Goal: Task Accomplishment & Management: Manage account settings

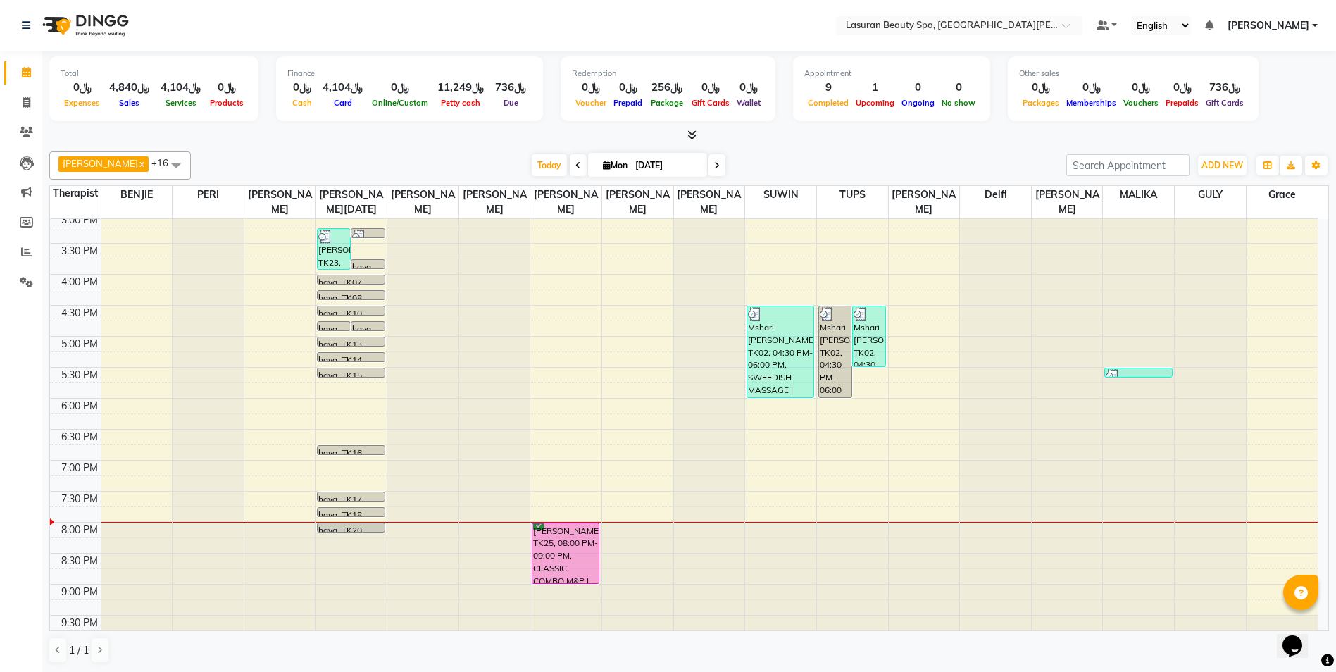
scroll to position [270, 0]
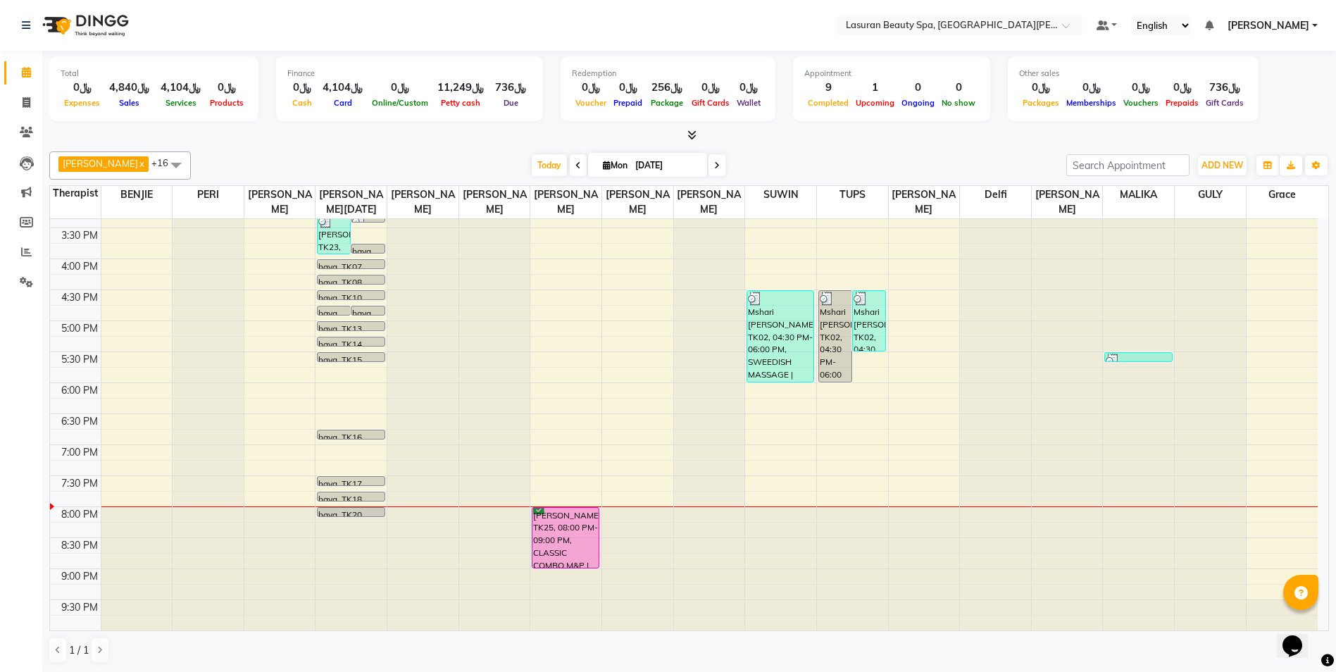
click at [573, 527] on div "[PERSON_NAME], TK25, 08:00 PM-09:00 PM, CLASSIC COMBO M&P | كومبو كلاسيك (باديك…" at bounding box center [565, 538] width 66 height 60
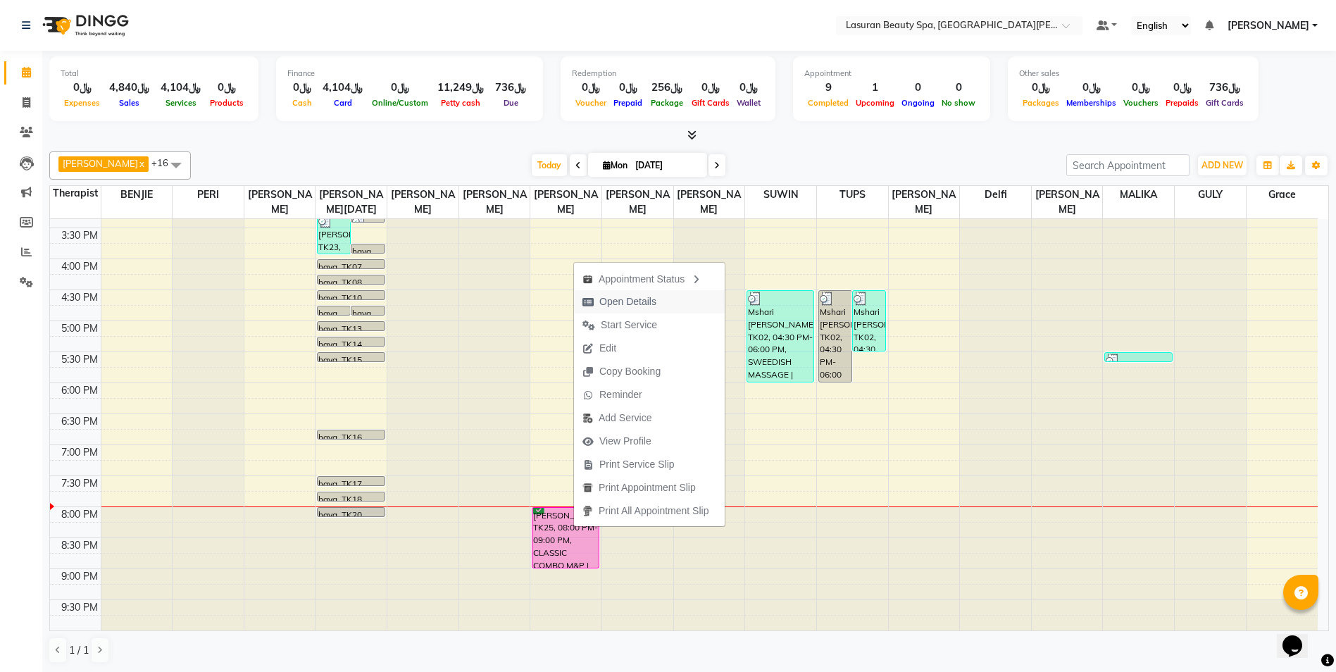
click at [637, 301] on span "Open Details" at bounding box center [627, 301] width 57 height 15
select select "3"
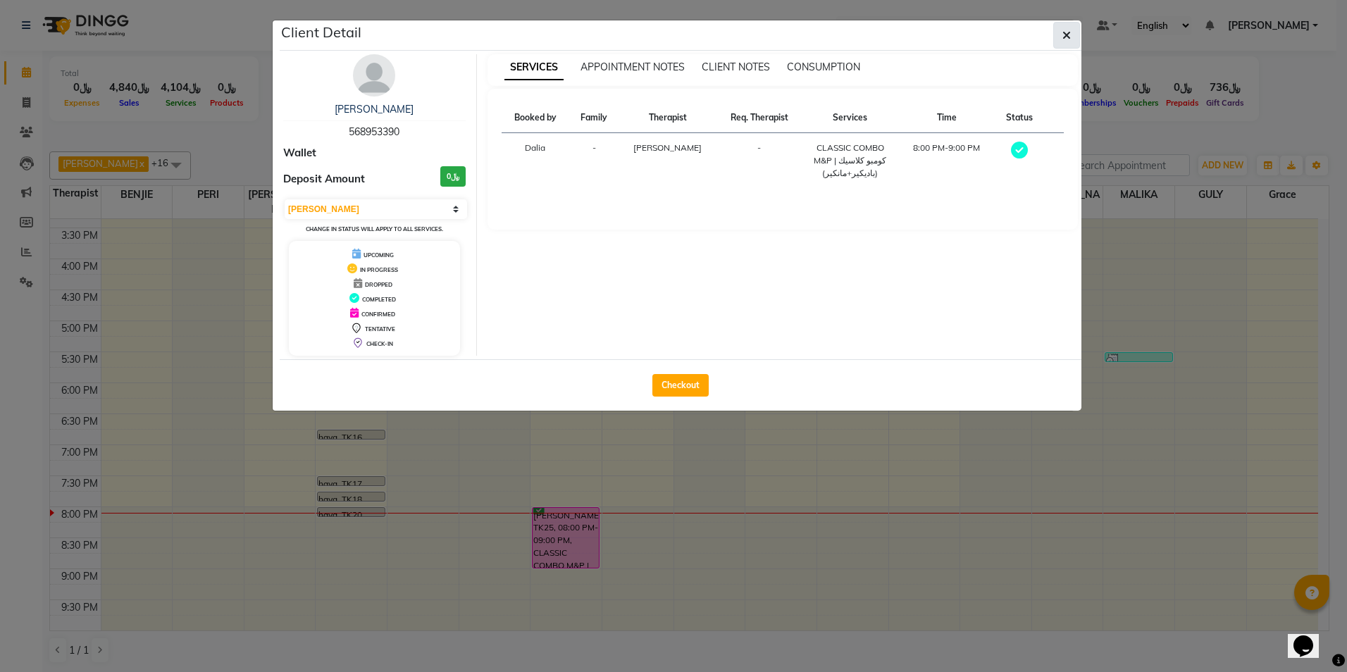
click at [1066, 39] on icon "button" at bounding box center [1066, 35] width 8 height 11
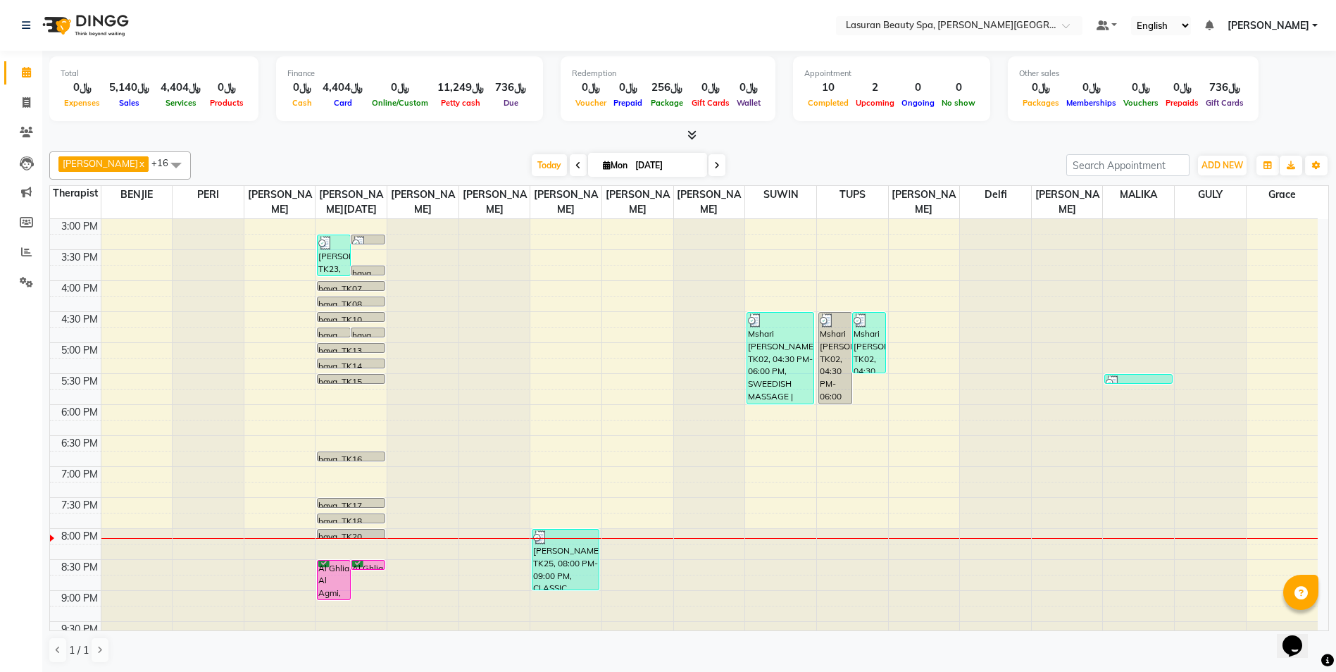
scroll to position [270, 0]
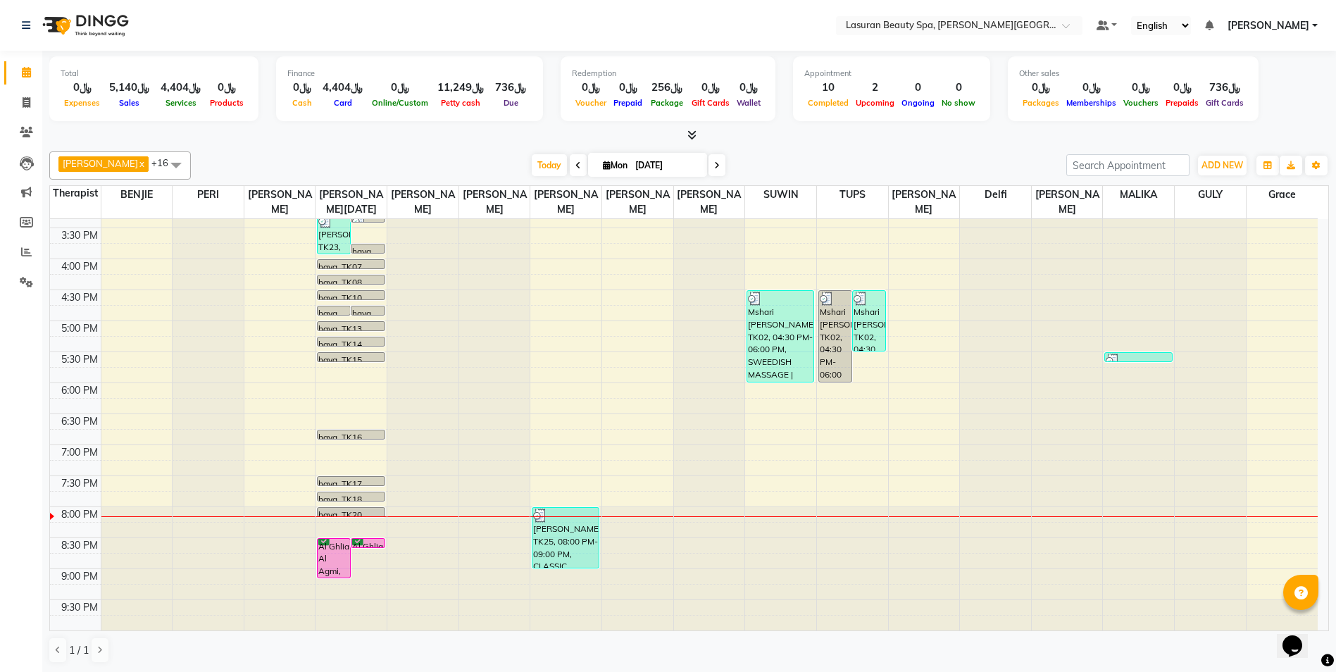
click at [337, 556] on div "Al Ghlia Al Agmi, TK26, 08:30 PM-09:10 PM, Stem Cell Session for Roots | جلسة ا…" at bounding box center [334, 558] width 32 height 39
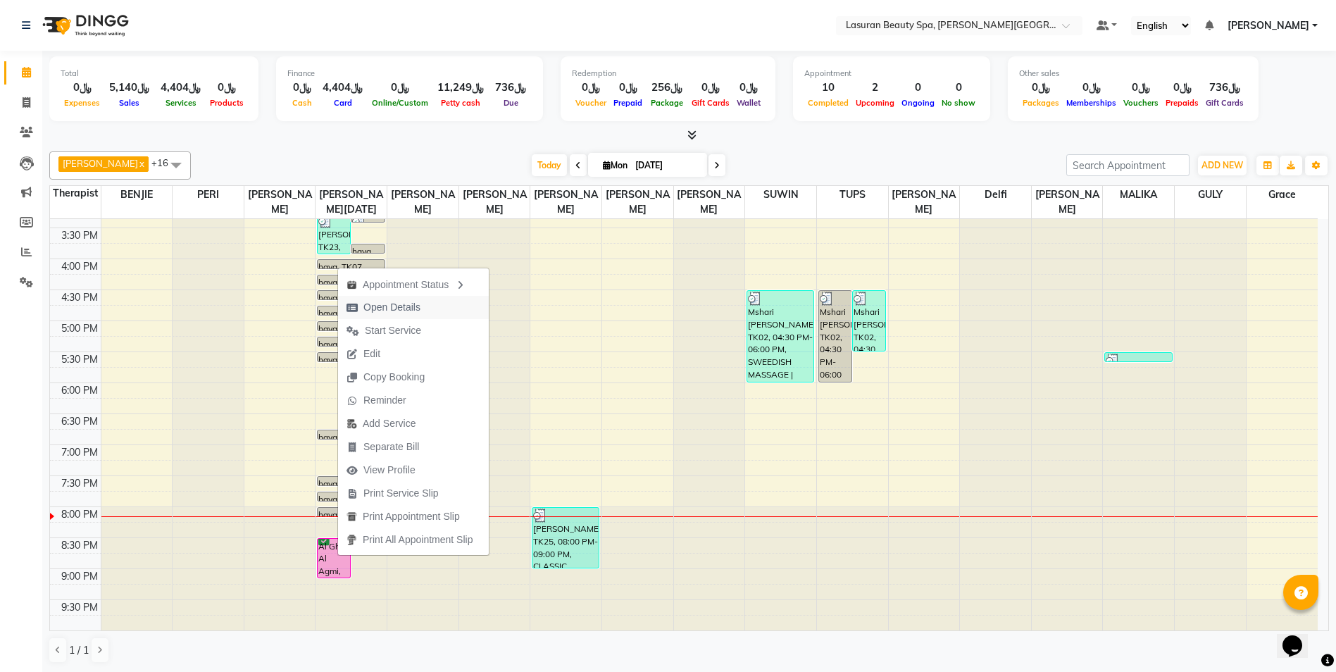
click at [397, 305] on span "Open Details" at bounding box center [391, 307] width 57 height 15
select select "6"
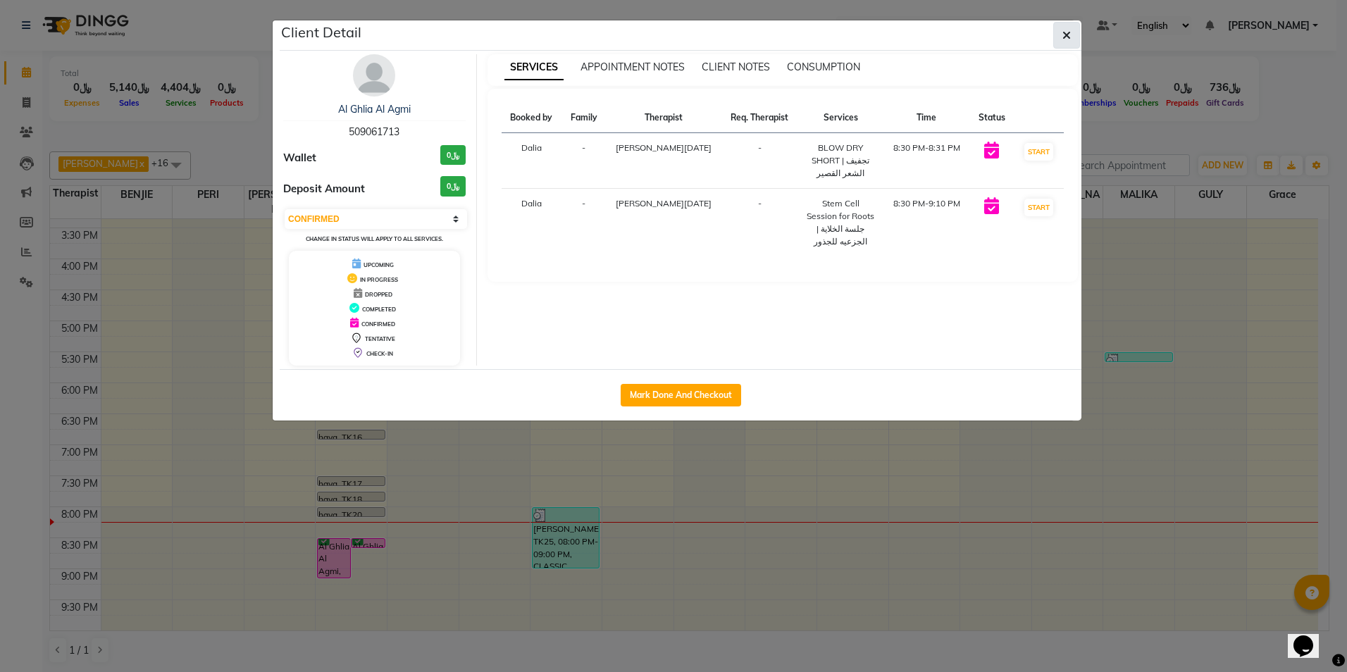
click at [1068, 33] on icon "button" at bounding box center [1066, 35] width 8 height 11
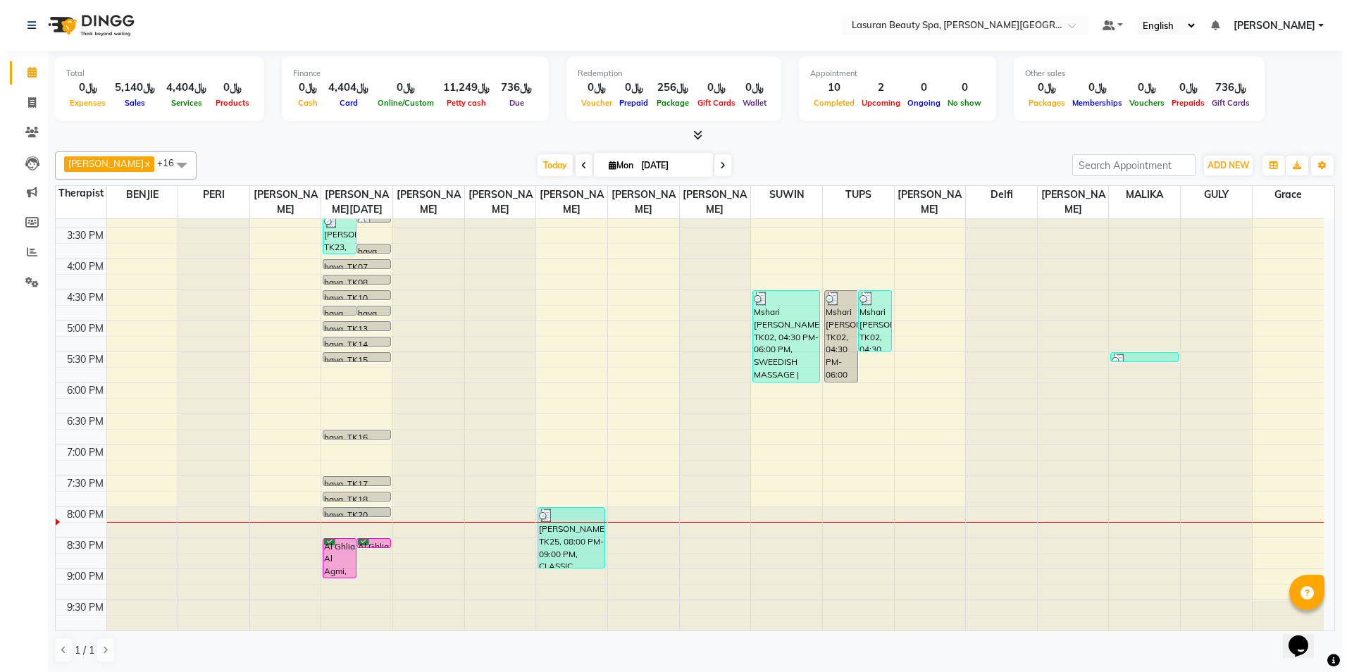
scroll to position [1, 0]
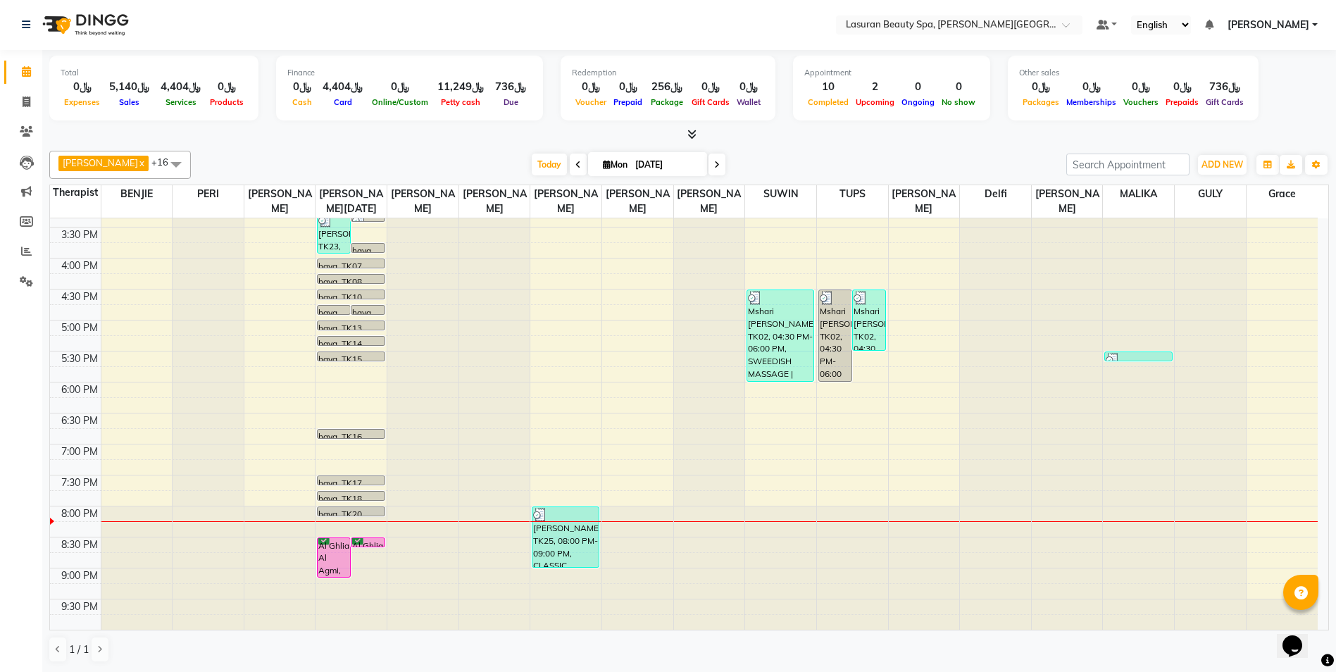
click at [331, 563] on div "Al Ghlia Al Agmi, TK26, 08:30 PM-09:10 PM, Stem Cell Session for Roots | جلسة ا…" at bounding box center [334, 557] width 32 height 39
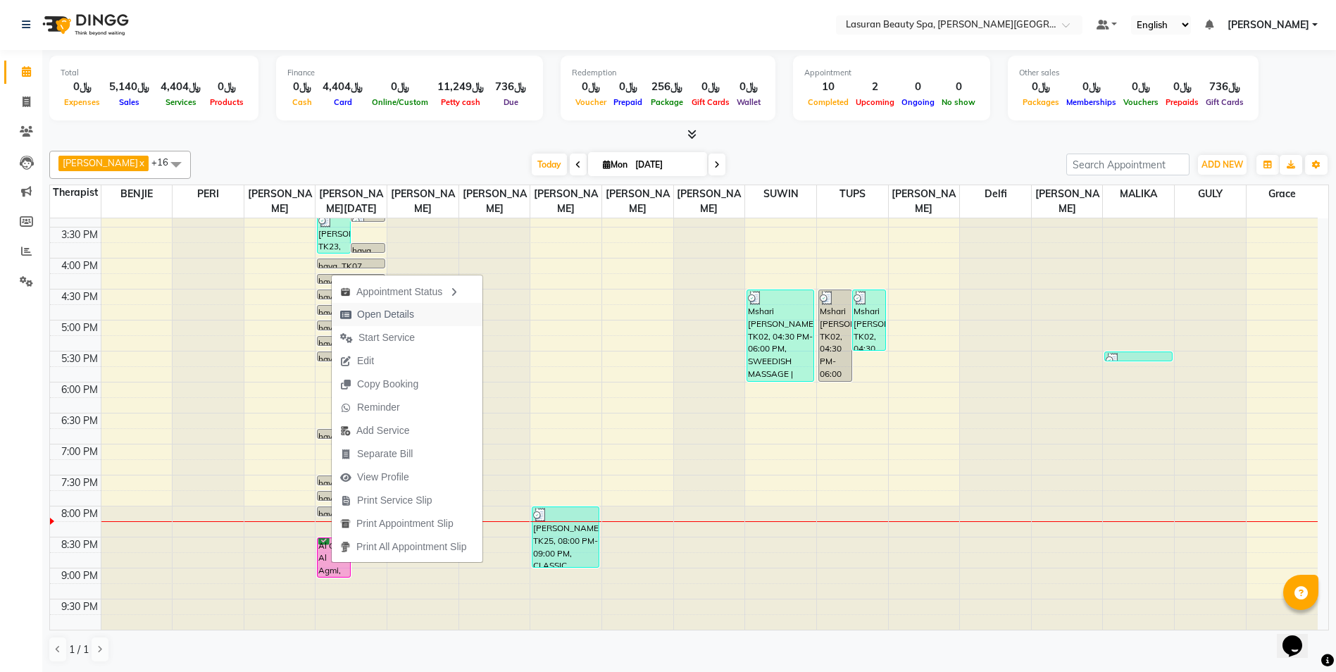
click at [409, 314] on span "Open Details" at bounding box center [385, 314] width 57 height 15
select select "6"
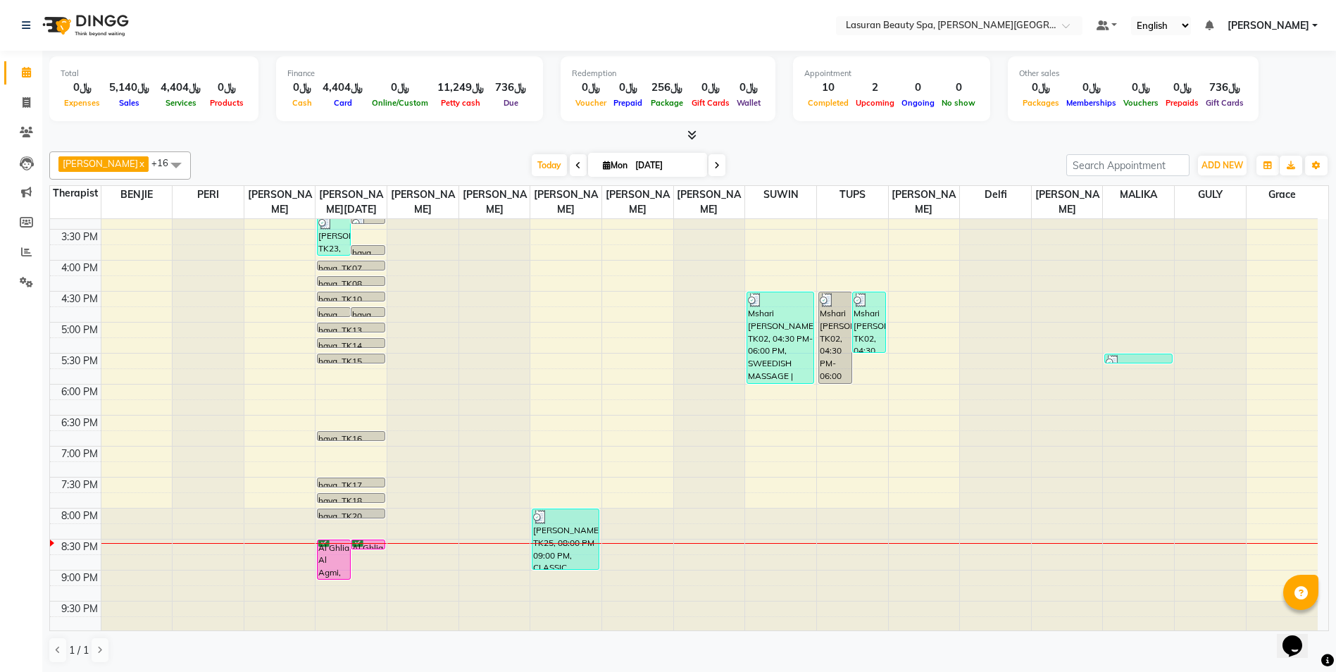
scroll to position [270, 0]
click at [326, 555] on div "Al Ghlia Al Agmi, TK26, 08:30 PM-09:10 PM, Stem Cell Session for Roots | جلسة ا…" at bounding box center [334, 558] width 32 height 39
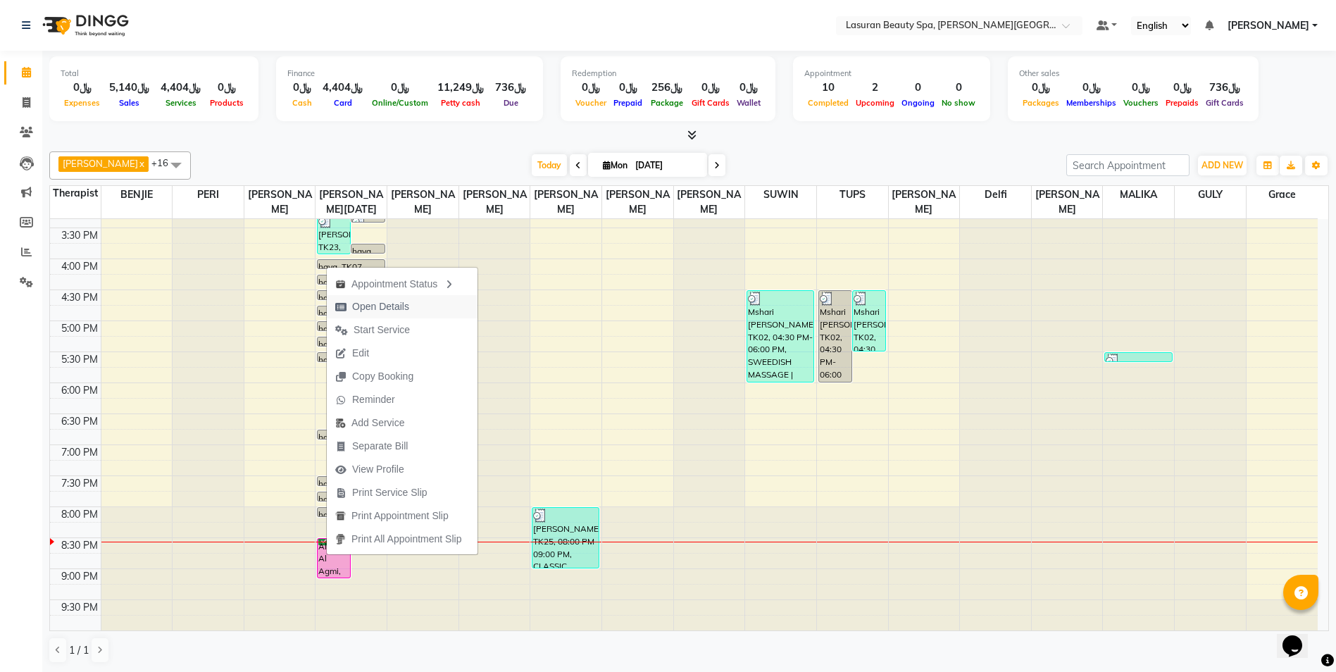
click at [389, 304] on span "Open Details" at bounding box center [380, 306] width 57 height 15
select select "6"
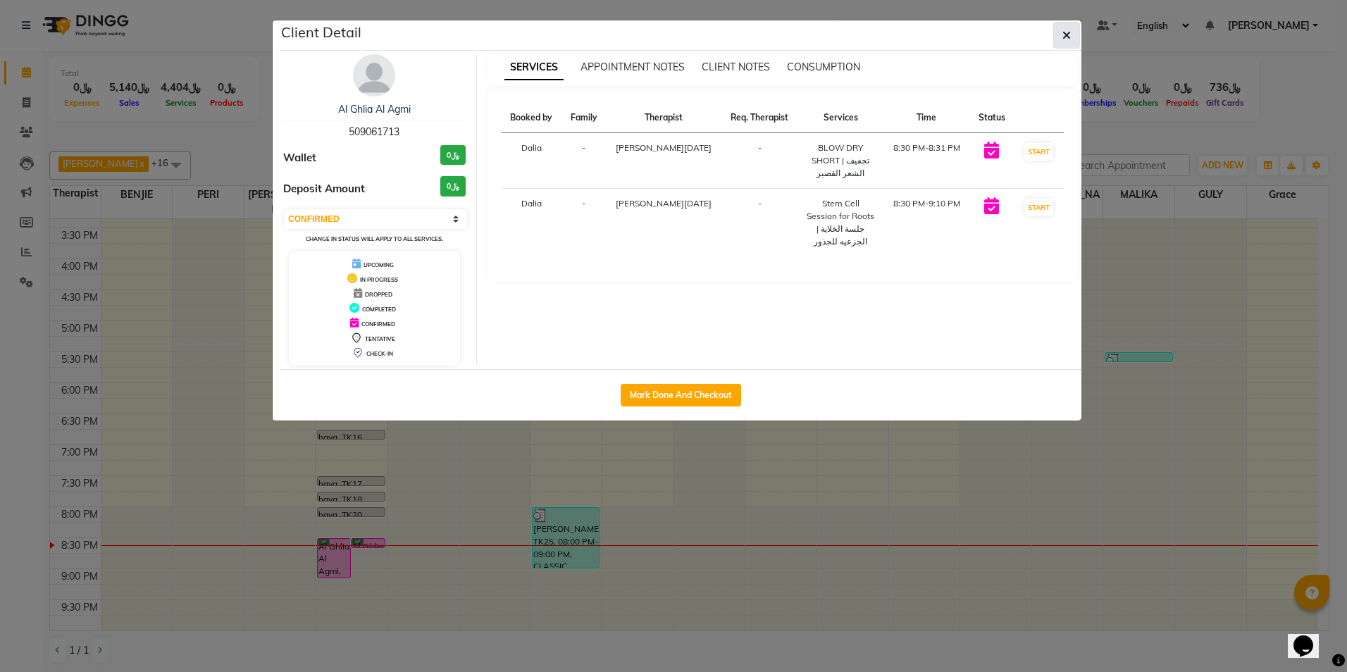
click at [1063, 37] on icon "button" at bounding box center [1066, 35] width 8 height 11
